Goal: Task Accomplishment & Management: Complete application form

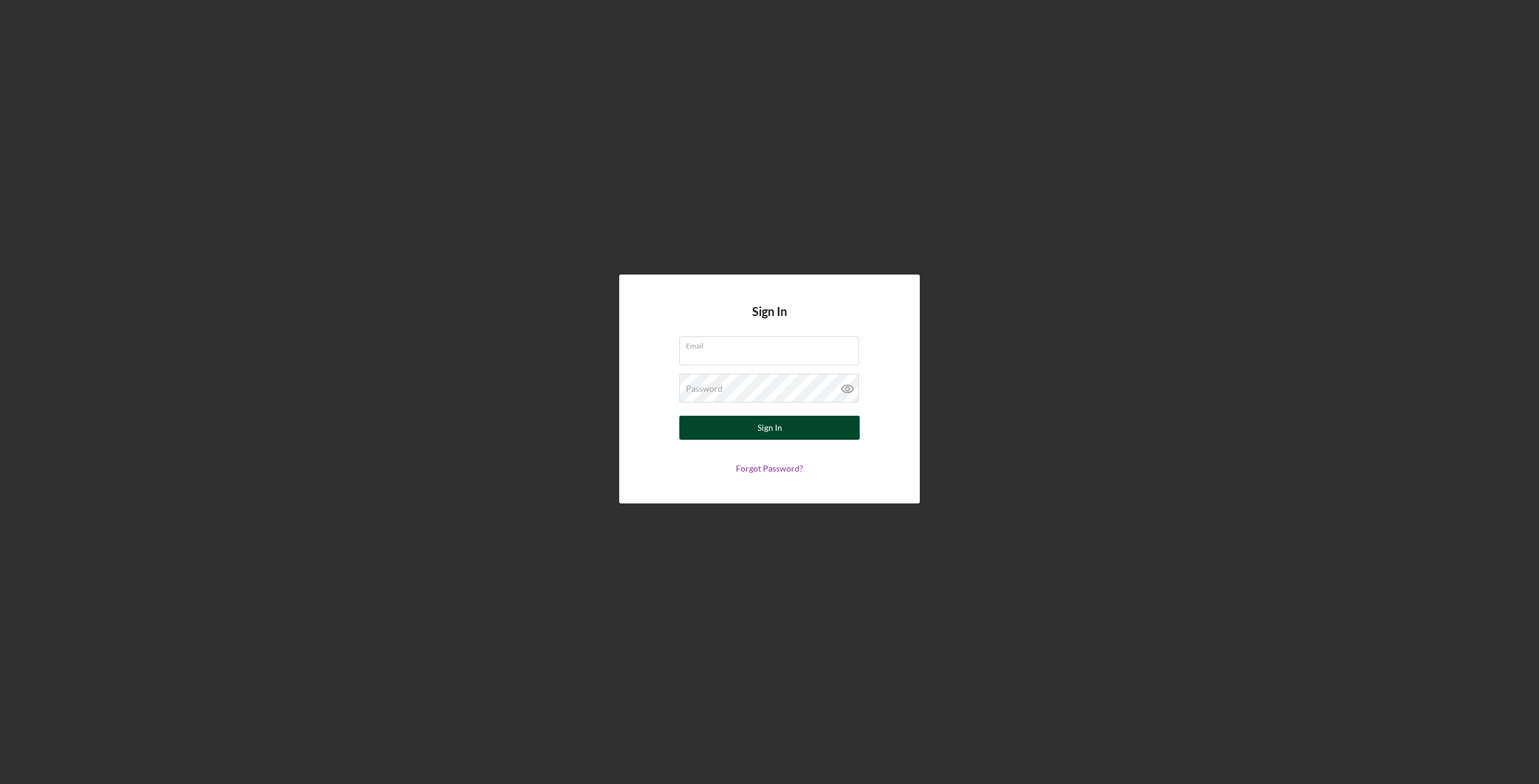
type input "[PERSON_NAME][EMAIL_ADDRESS][DOMAIN_NAME]"
click at [774, 429] on div "Sign In" at bounding box center [770, 428] width 25 height 24
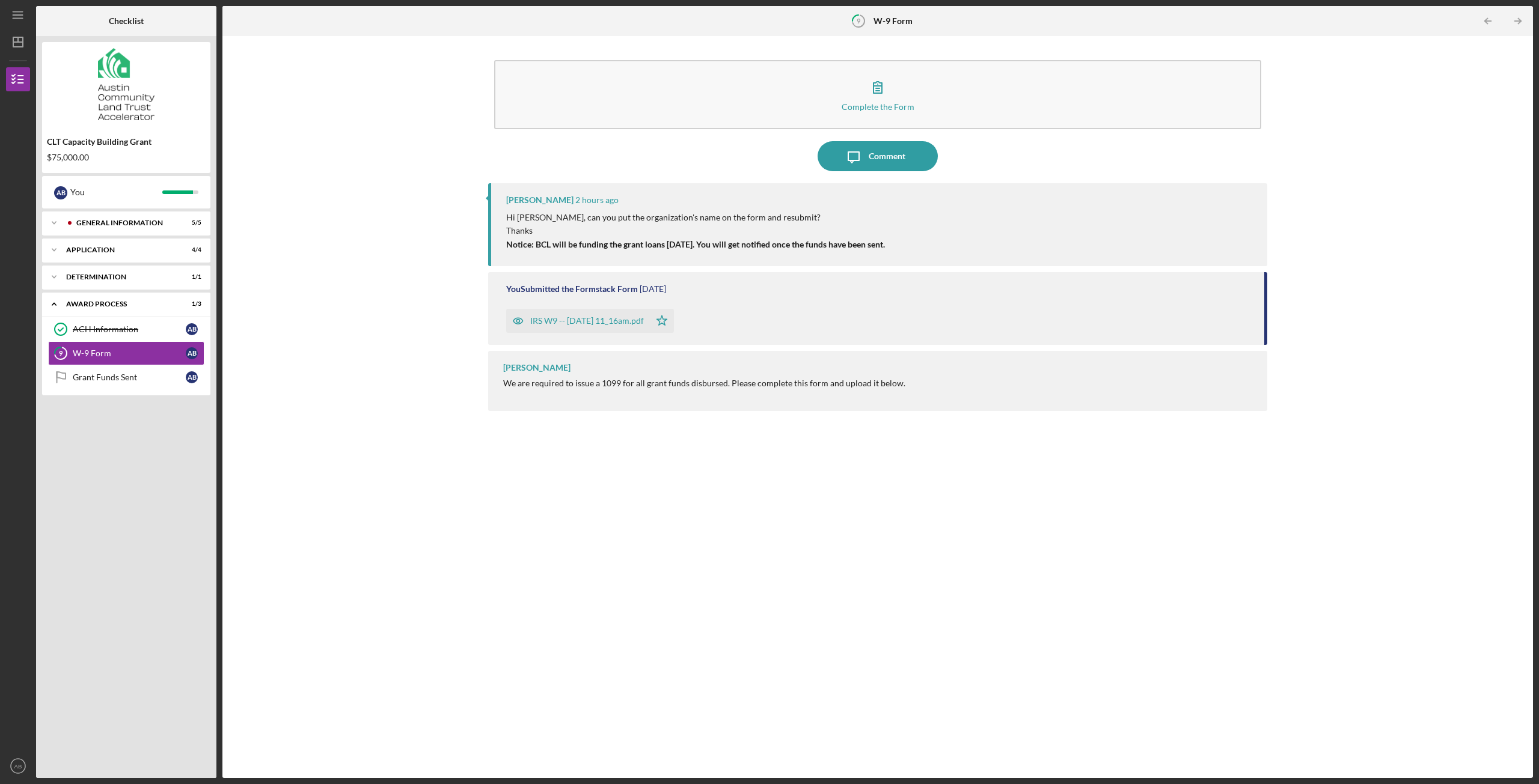
click at [624, 321] on div "IRS W9 -- [DATE] 11_16am.pdf" at bounding box center [587, 321] width 114 height 10
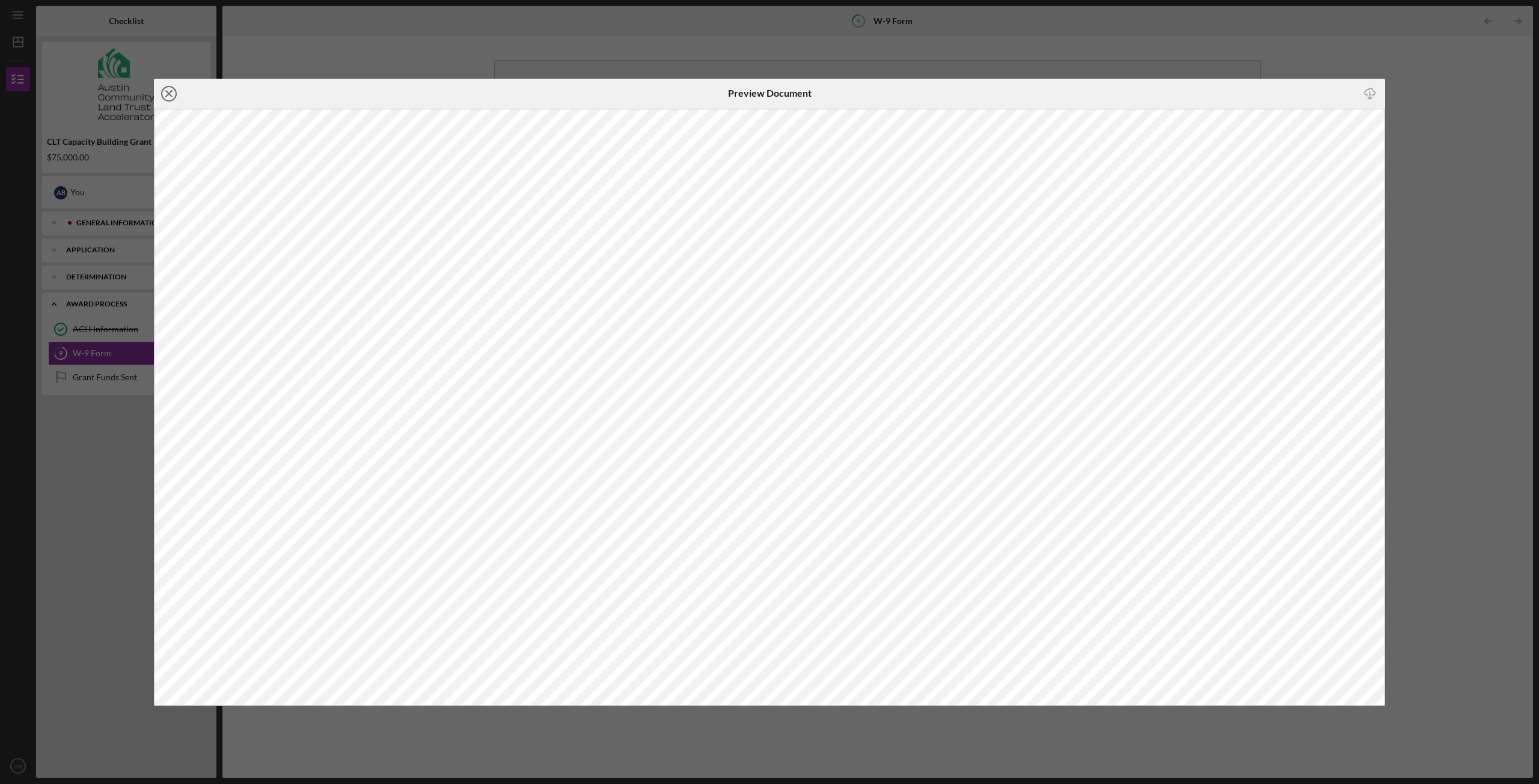
click at [171, 96] on icon "Icon/Close" at bounding box center [169, 93] width 30 height 30
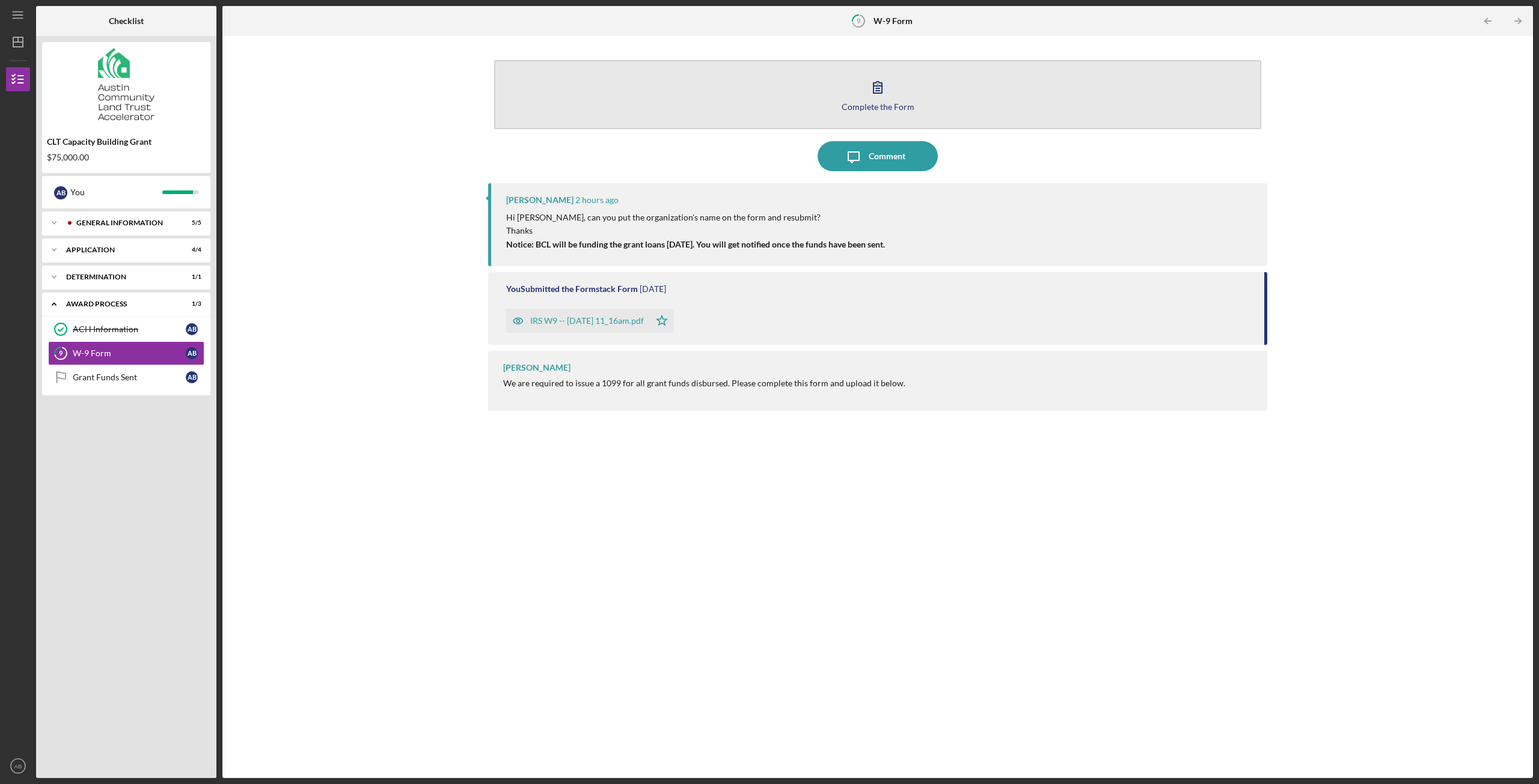
click at [879, 90] on icon "button" at bounding box center [878, 87] width 30 height 30
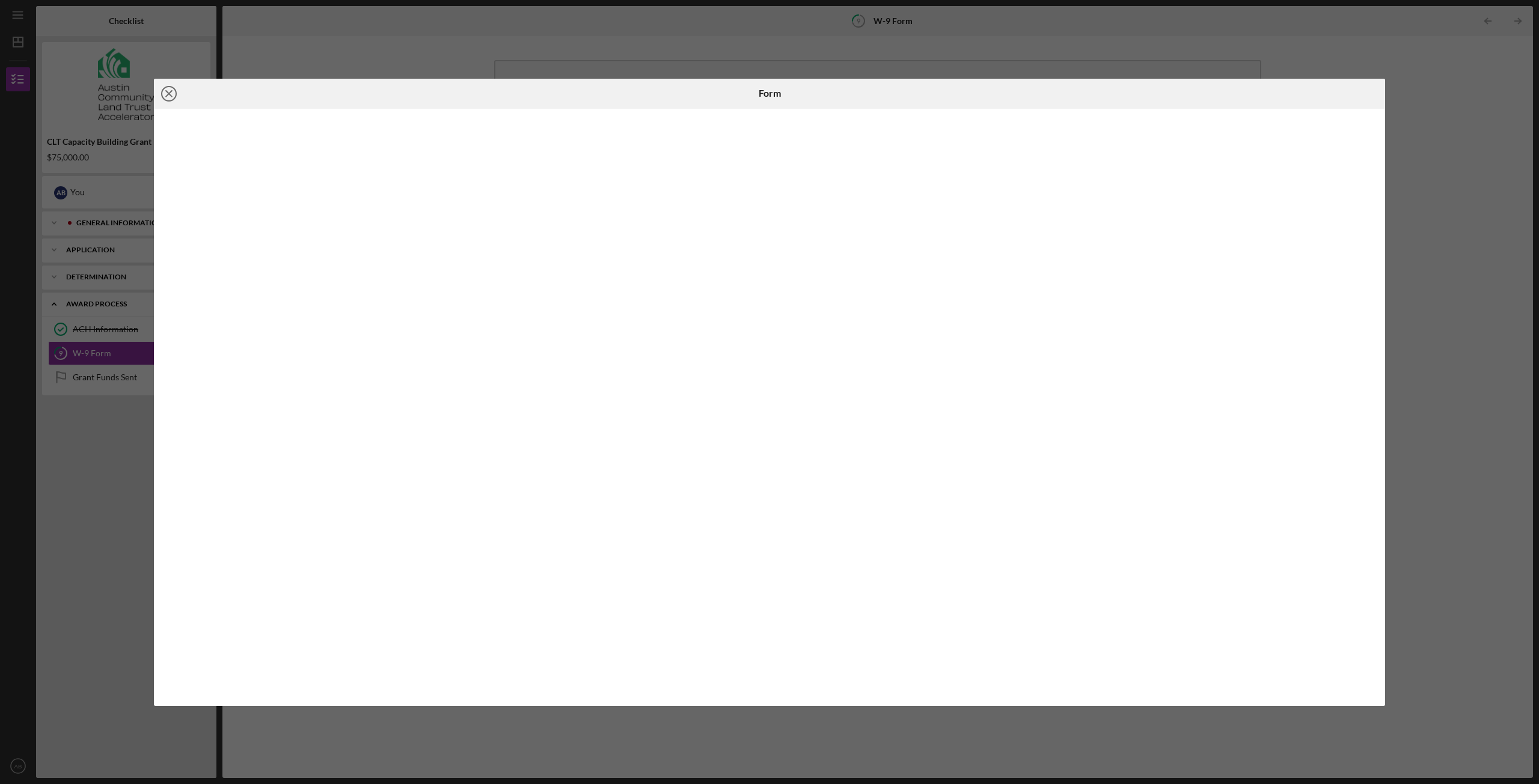
click at [169, 98] on icon "Icon/Close" at bounding box center [169, 93] width 30 height 30
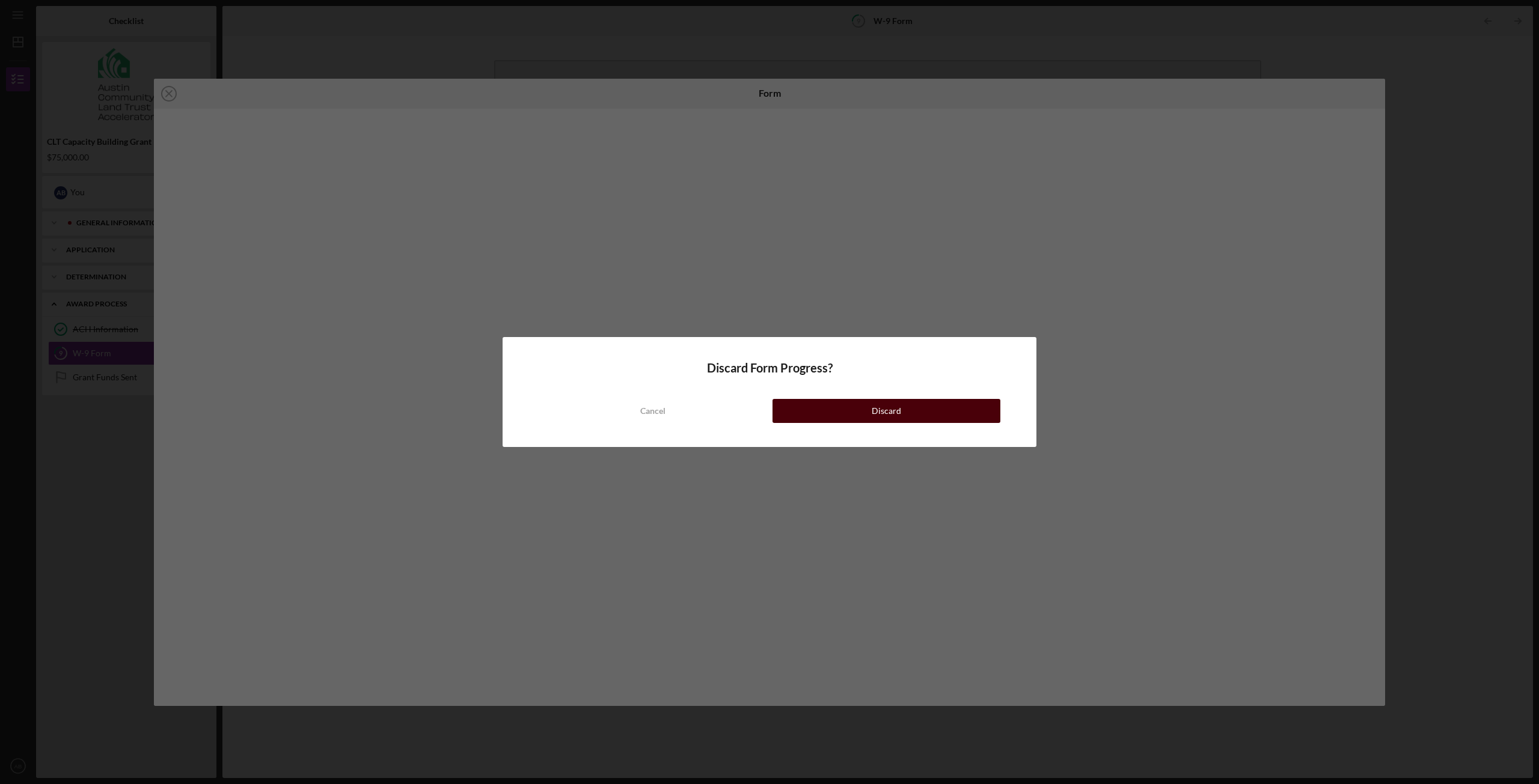
click at [902, 410] on button "Discard" at bounding box center [886, 411] width 228 height 24
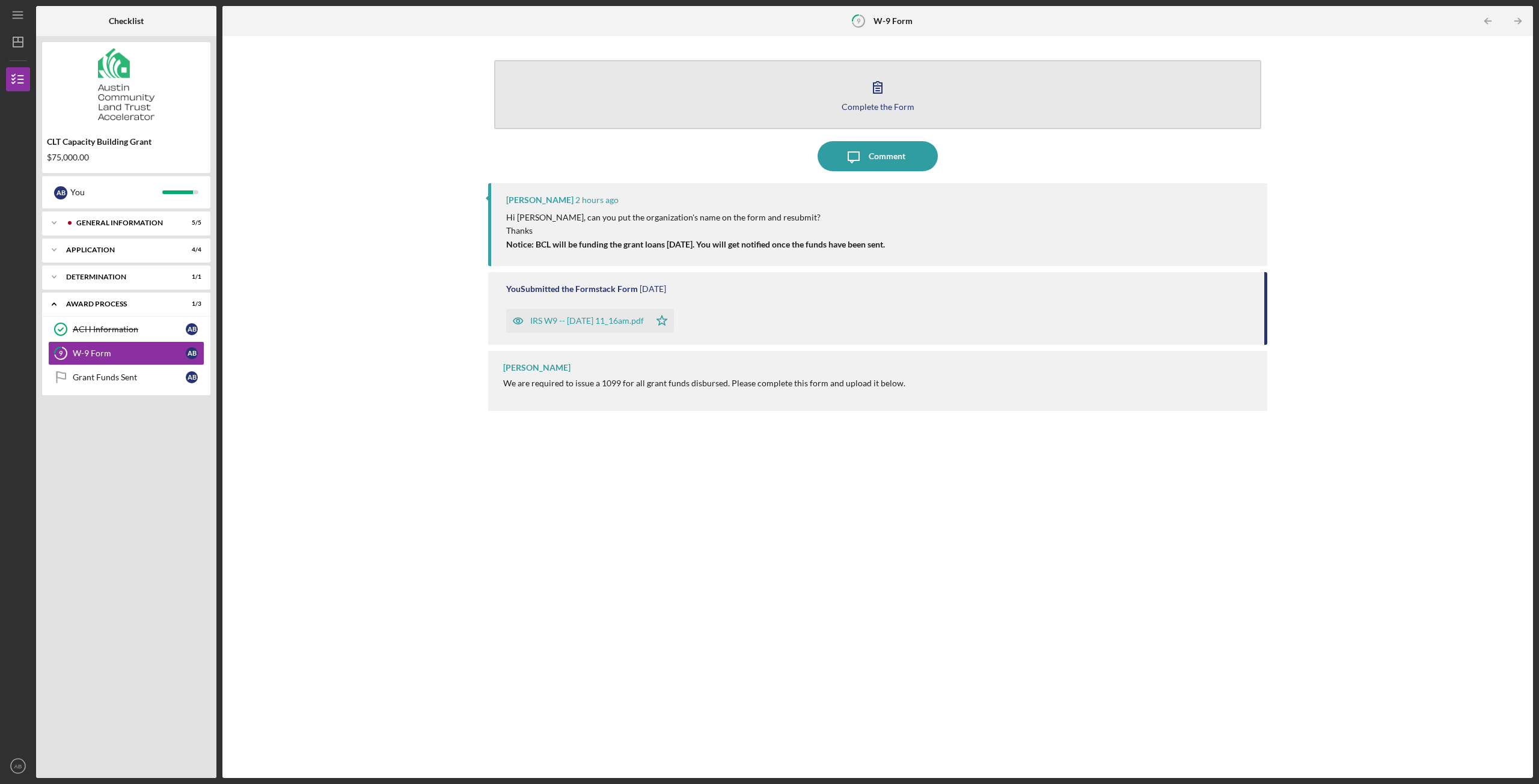
click at [885, 81] on icon "button" at bounding box center [878, 87] width 30 height 30
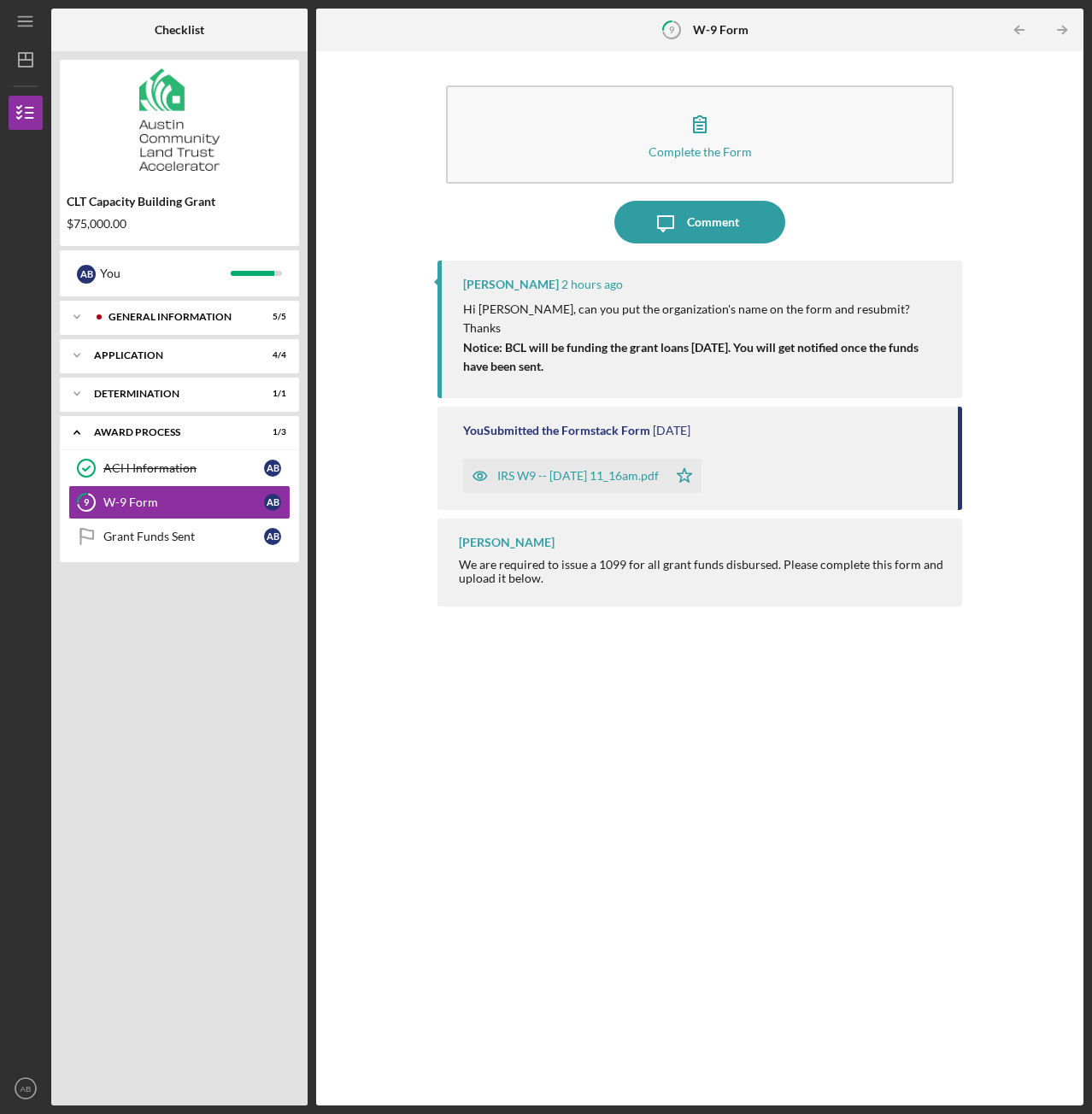
click at [554, 472] on div "IRS W9 -- [DATE] 11_16am.pdf" at bounding box center [578, 475] width 162 height 14
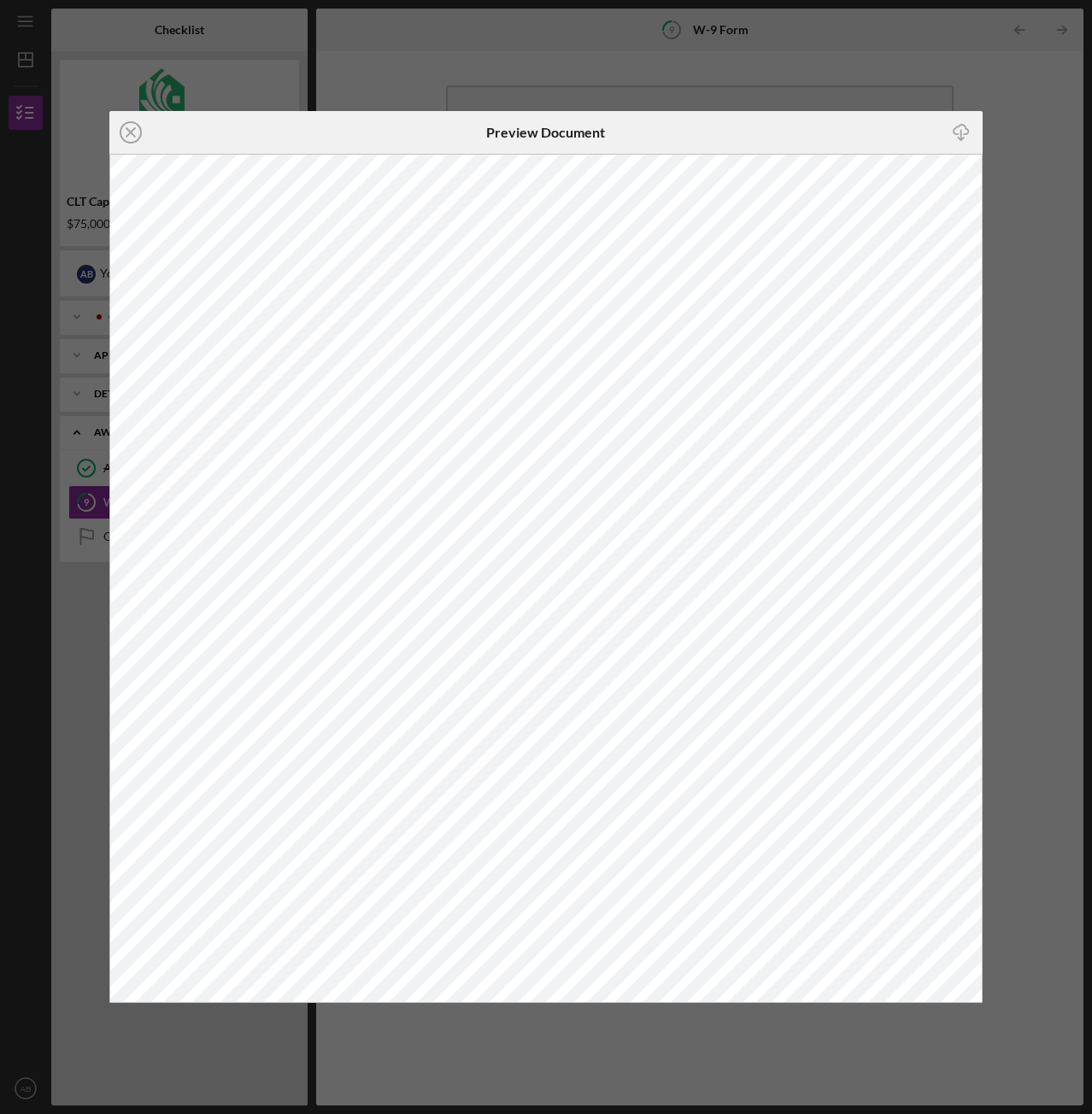
click at [961, 132] on line "button" at bounding box center [961, 135] width 0 height 9
click at [136, 131] on icon "Icon/Close" at bounding box center [130, 132] width 43 height 43
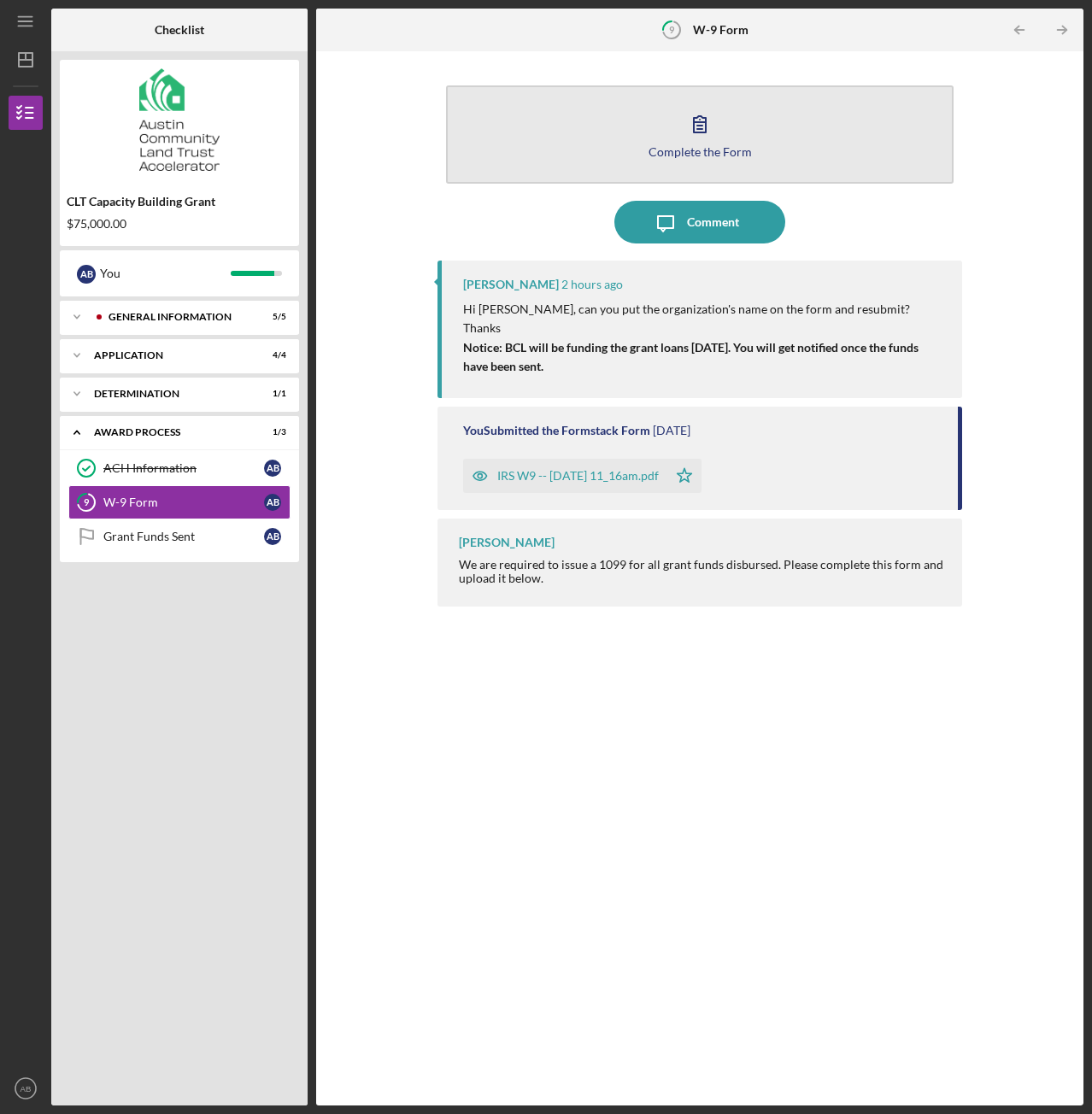
click at [699, 134] on icon "button" at bounding box center [700, 124] width 43 height 43
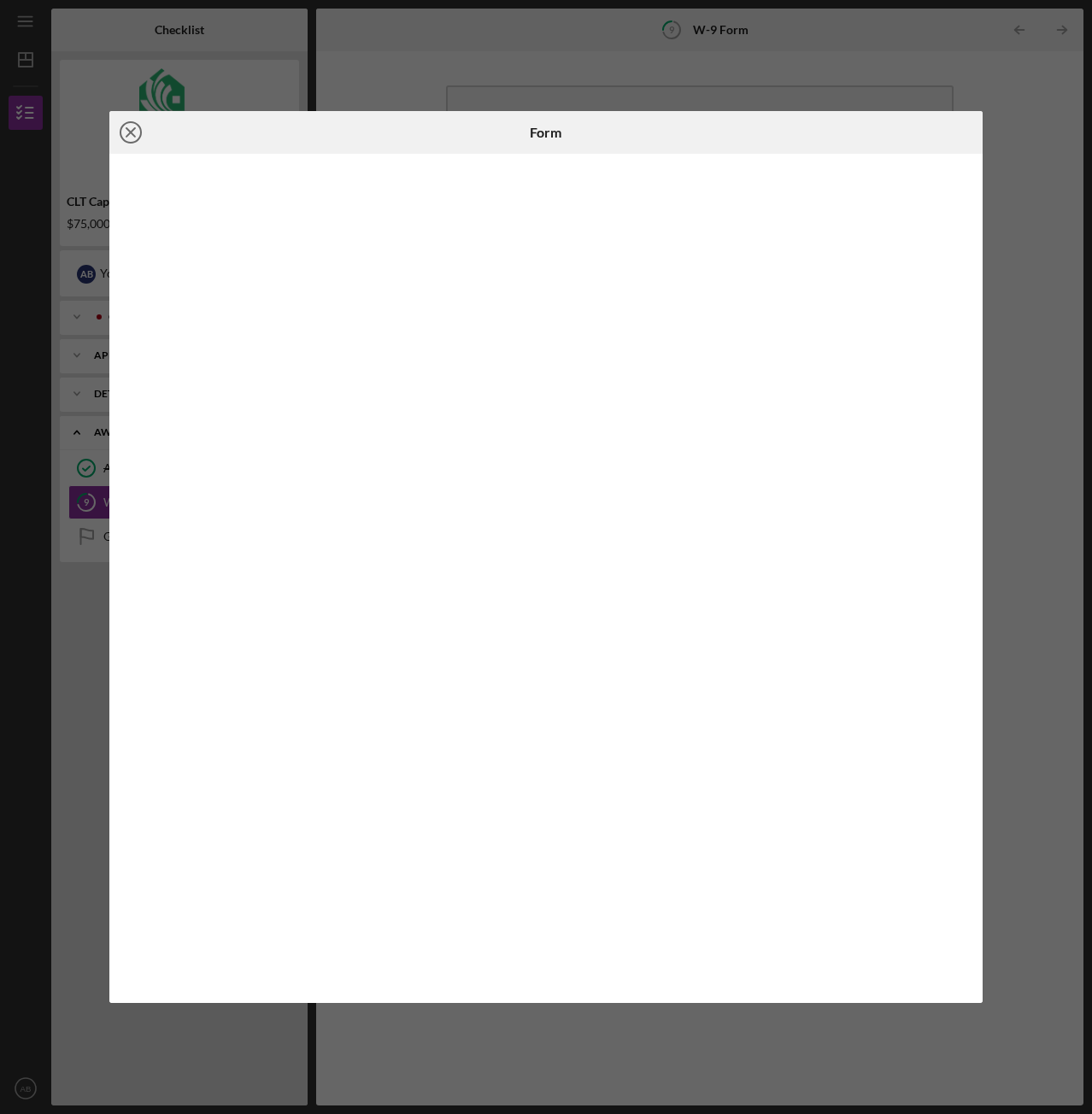
click at [130, 129] on icon "Icon/Close" at bounding box center [130, 132] width 43 height 43
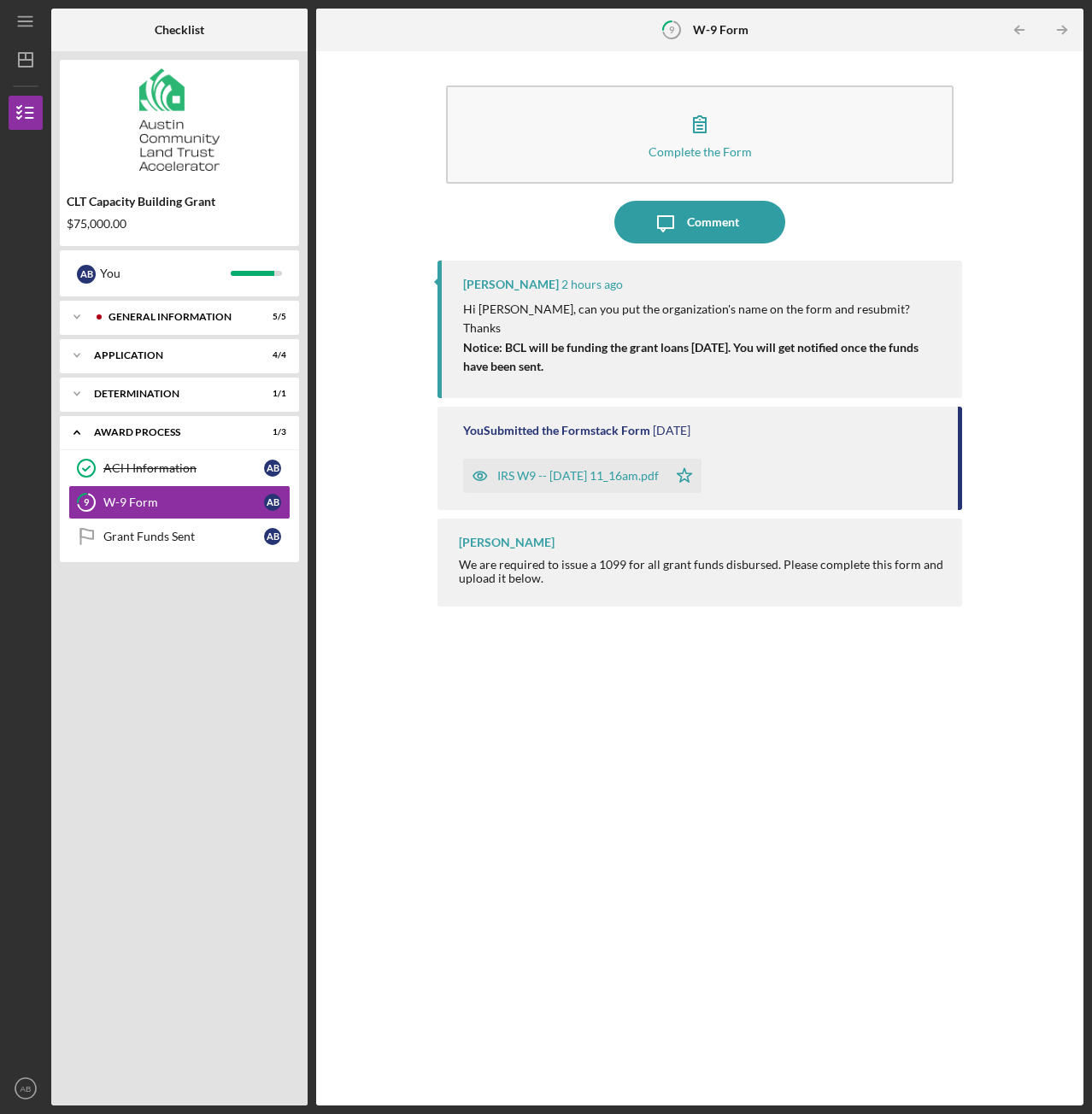
click at [582, 483] on div "IRS W9 -- [DATE] 11_16am.pdf" at bounding box center [565, 476] width 204 height 35
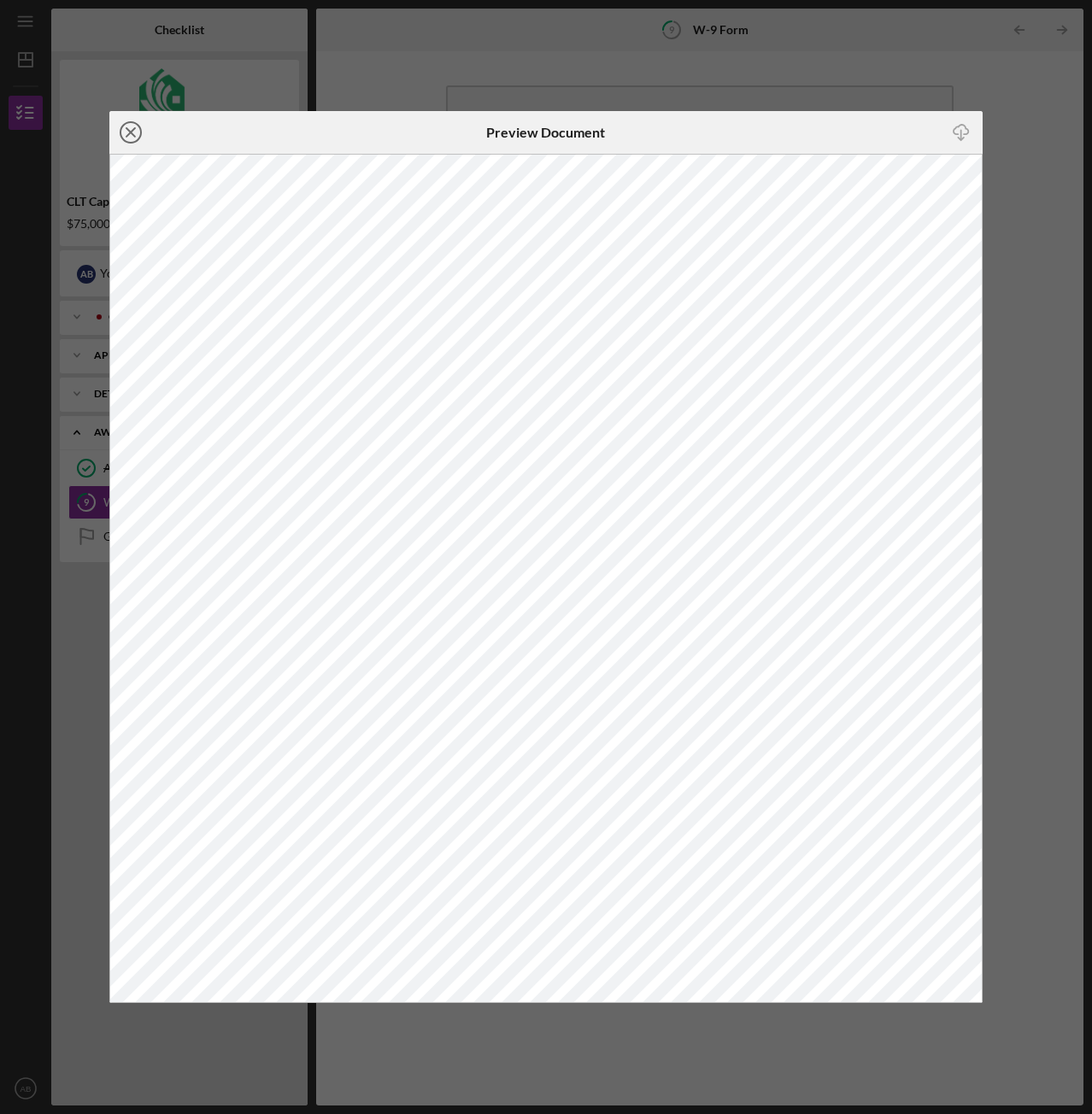
click at [130, 134] on line at bounding box center [130, 132] width 8 height 8
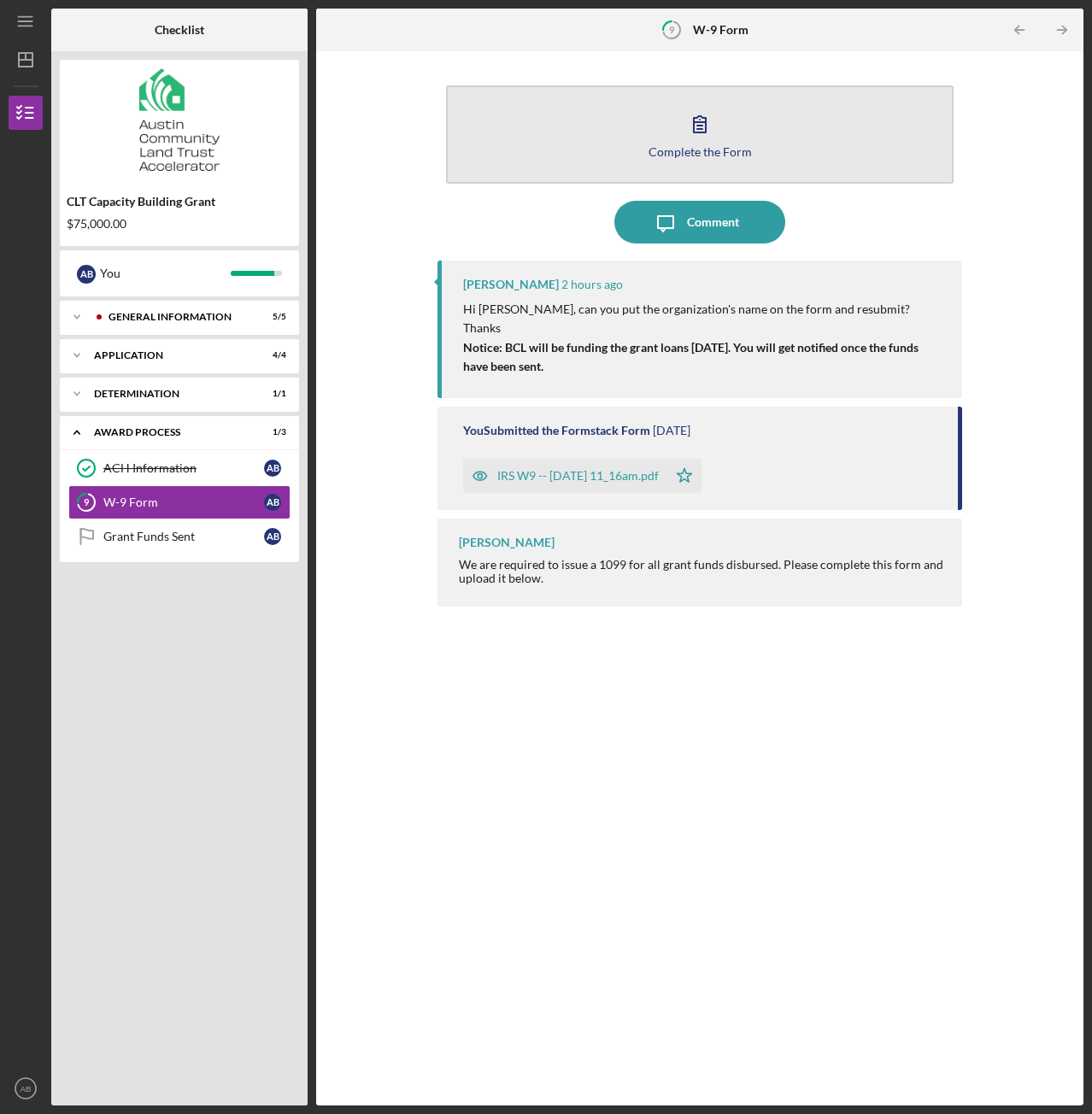
click at [704, 128] on icon "button" at bounding box center [700, 124] width 43 height 43
